Goal: Find specific page/section: Find specific page/section

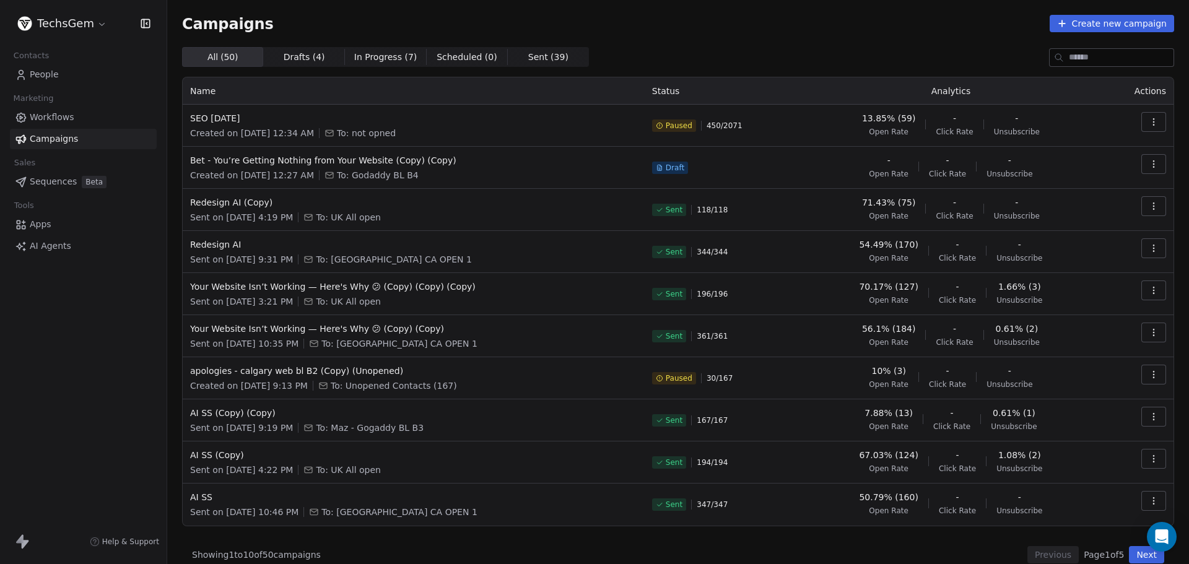
click at [41, 69] on span "People" at bounding box center [44, 74] width 29 height 13
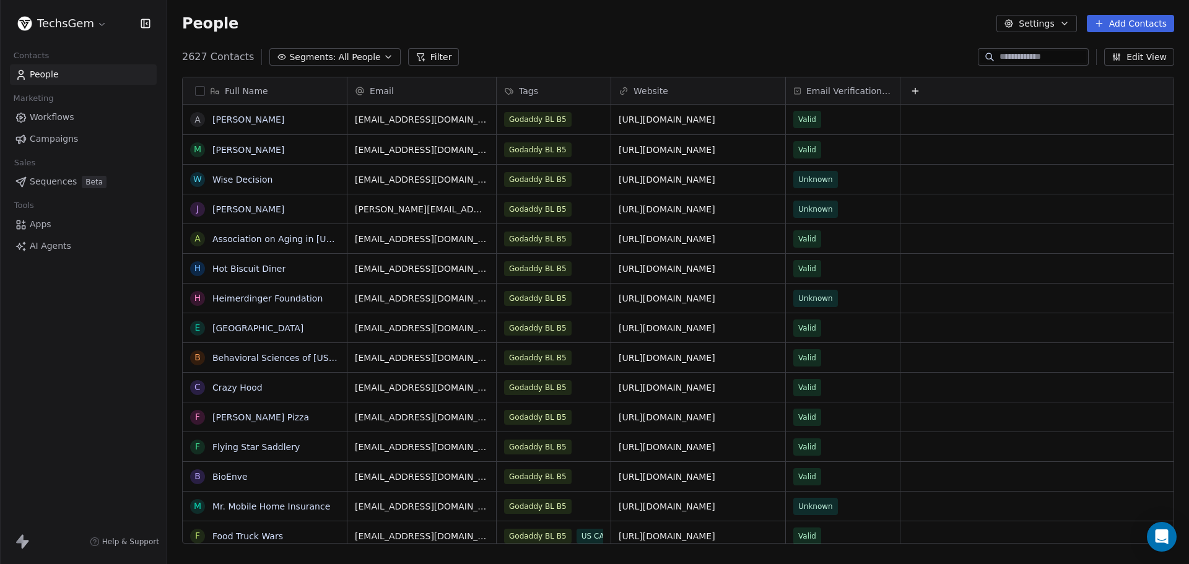
scroll to position [487, 1012]
click at [344, 54] on span "All People" at bounding box center [359, 57] width 42 height 13
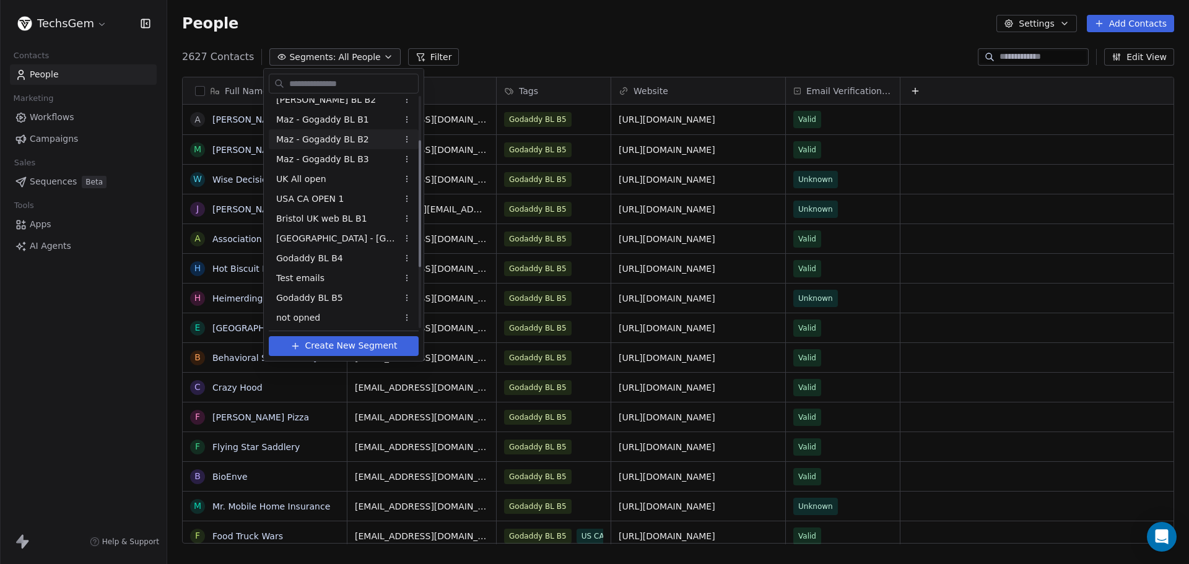
scroll to position [189, 0]
click at [307, 314] on span "not opned" at bounding box center [298, 316] width 44 height 13
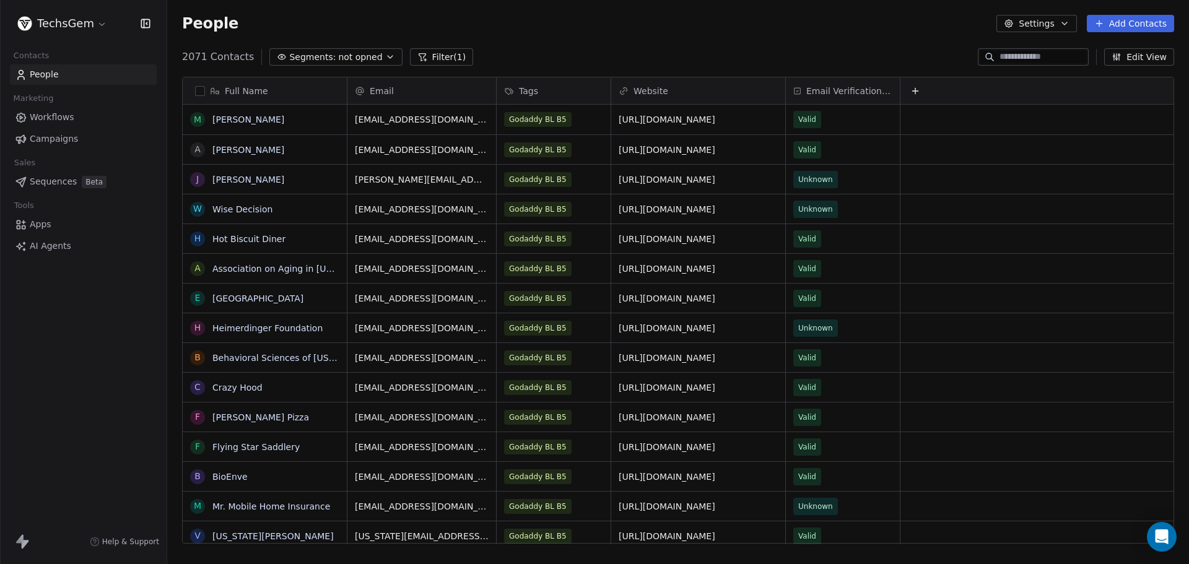
scroll to position [487, 1012]
click at [428, 56] on button "Filter (1)" at bounding box center [442, 56] width 64 height 17
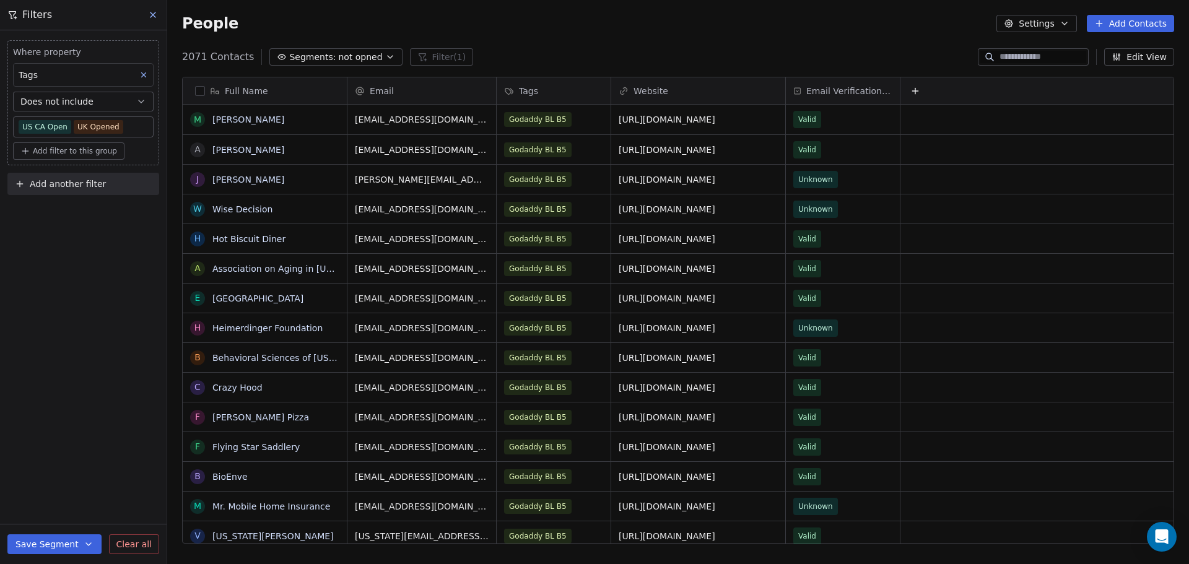
click at [154, 12] on icon at bounding box center [153, 15] width 10 height 10
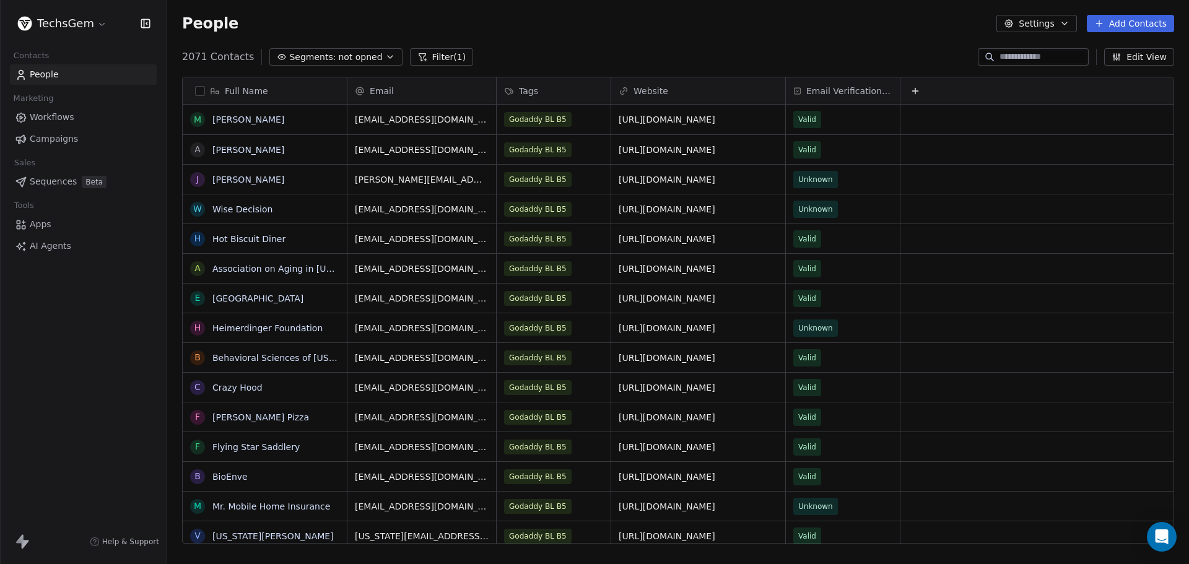
click at [1039, 56] on input at bounding box center [1042, 57] width 87 height 12
paste input "**********"
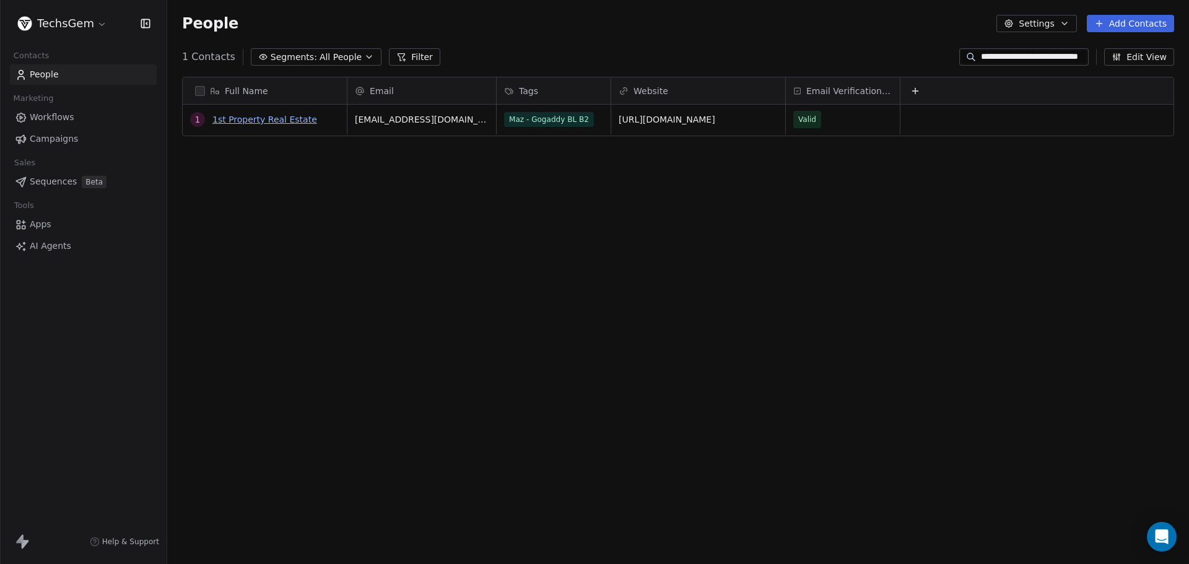
type input "**********"
click at [277, 119] on link "1st Property Real Estate" at bounding box center [264, 120] width 105 height 10
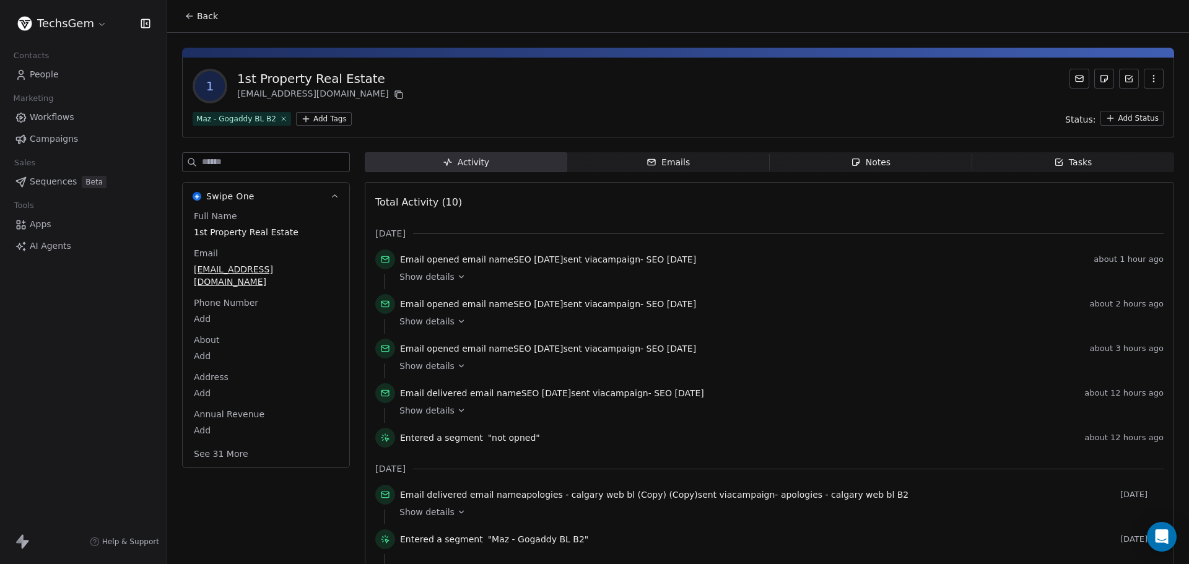
click at [186, 12] on icon at bounding box center [189, 16] width 10 height 10
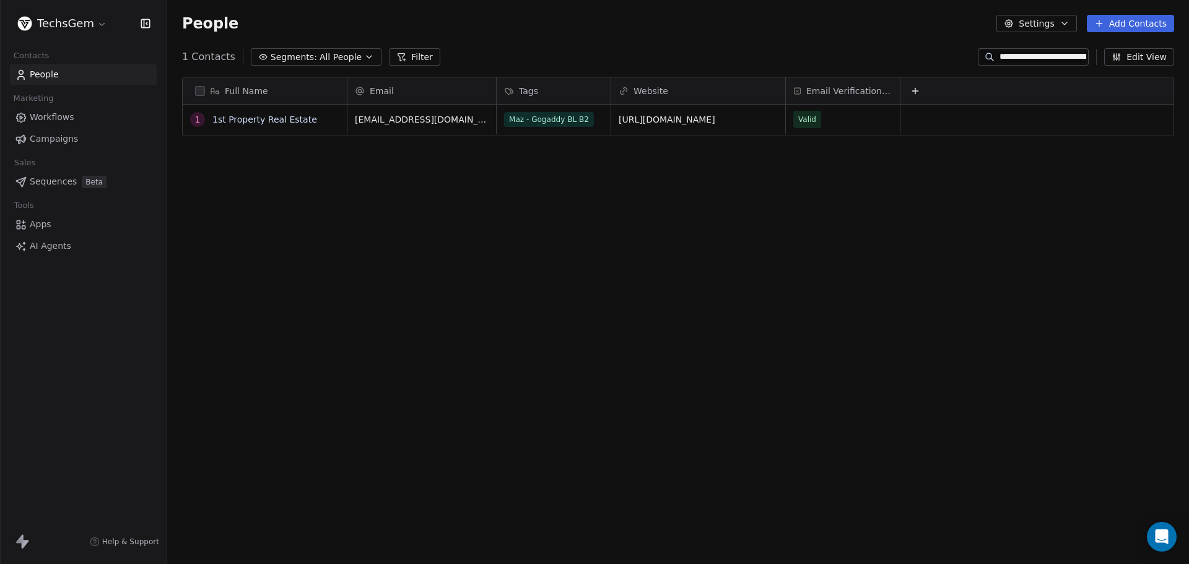
scroll to position [487, 1012]
click at [708, 115] on link "[URL][DOMAIN_NAME]" at bounding box center [667, 120] width 97 height 10
